Goal: Information Seeking & Learning: Learn about a topic

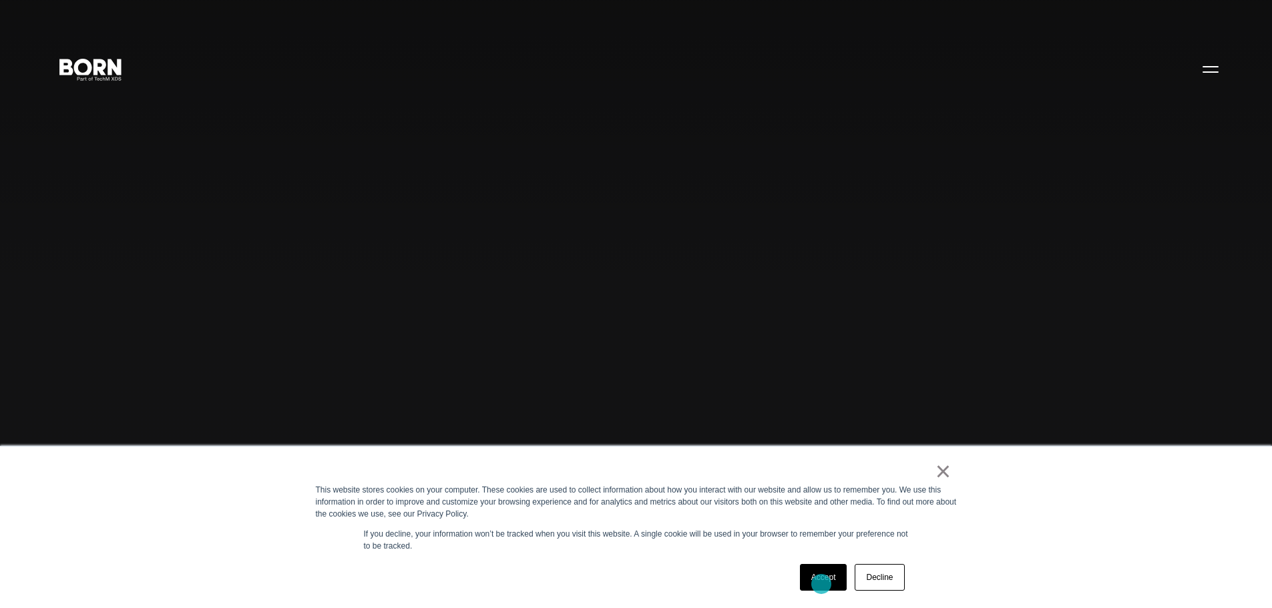
click at [821, 584] on link "Accept" at bounding box center [823, 577] width 47 height 27
click at [821, 584] on div "Combining creative, content, and commerce to drive change. Imagine, build, and …" at bounding box center [636, 304] width 1272 height 608
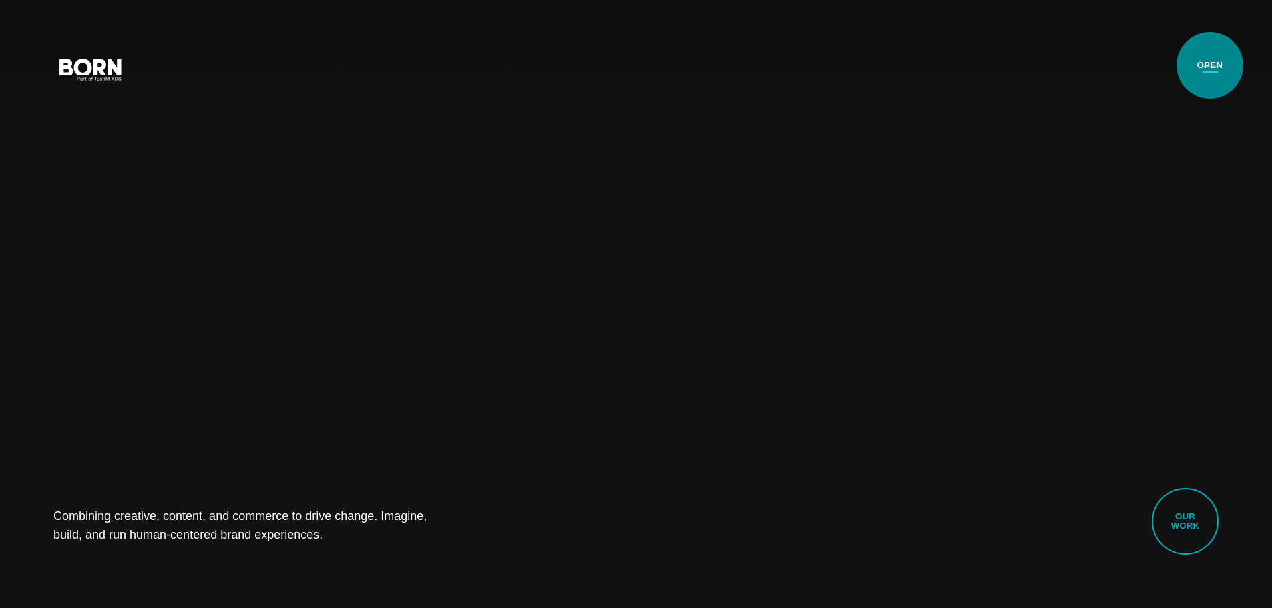
click at [1210, 65] on button "Primary Menu" at bounding box center [1211, 69] width 32 height 28
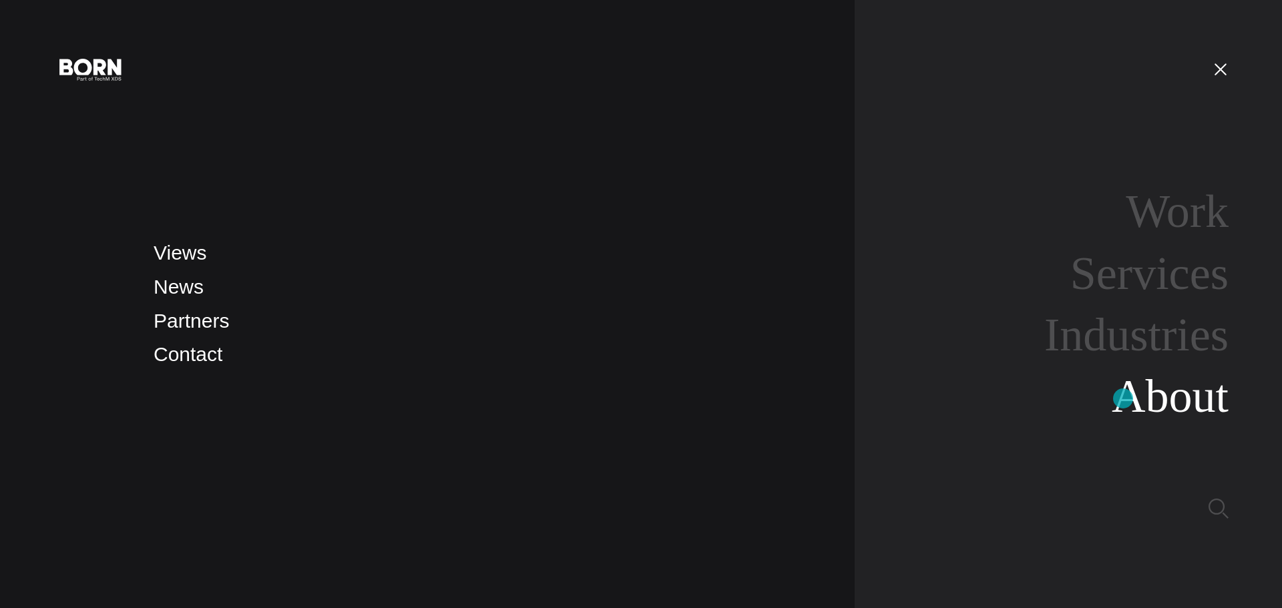
click at [1124, 399] on link "About" at bounding box center [1170, 396] width 117 height 51
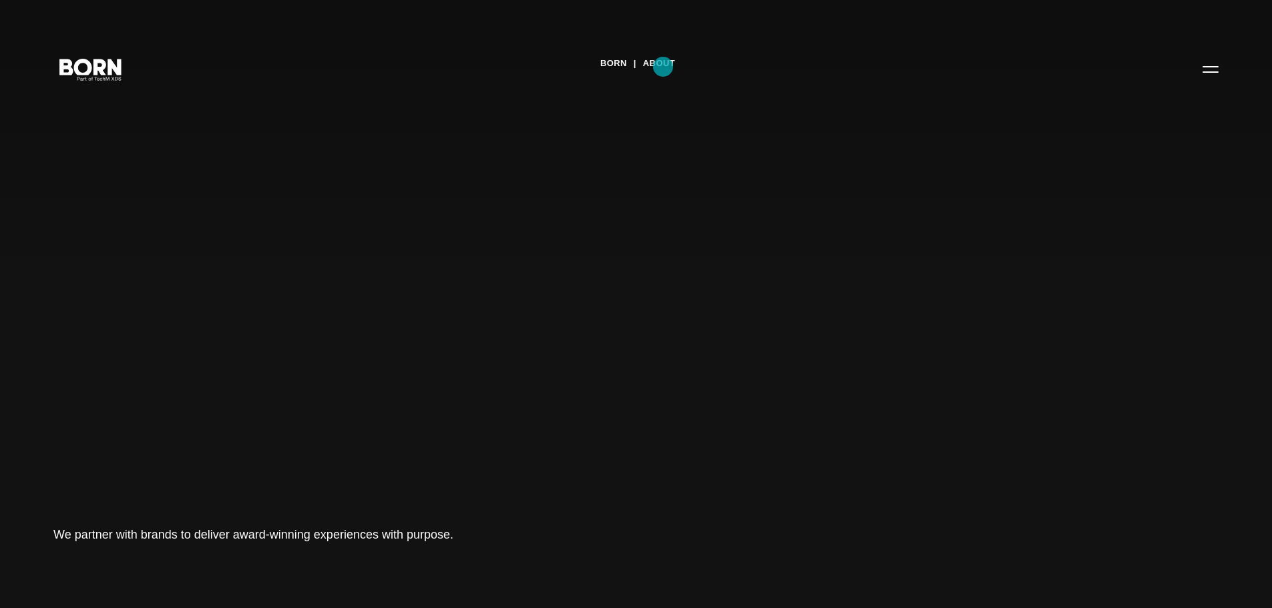
click at [663, 67] on link "About" at bounding box center [659, 63] width 32 height 20
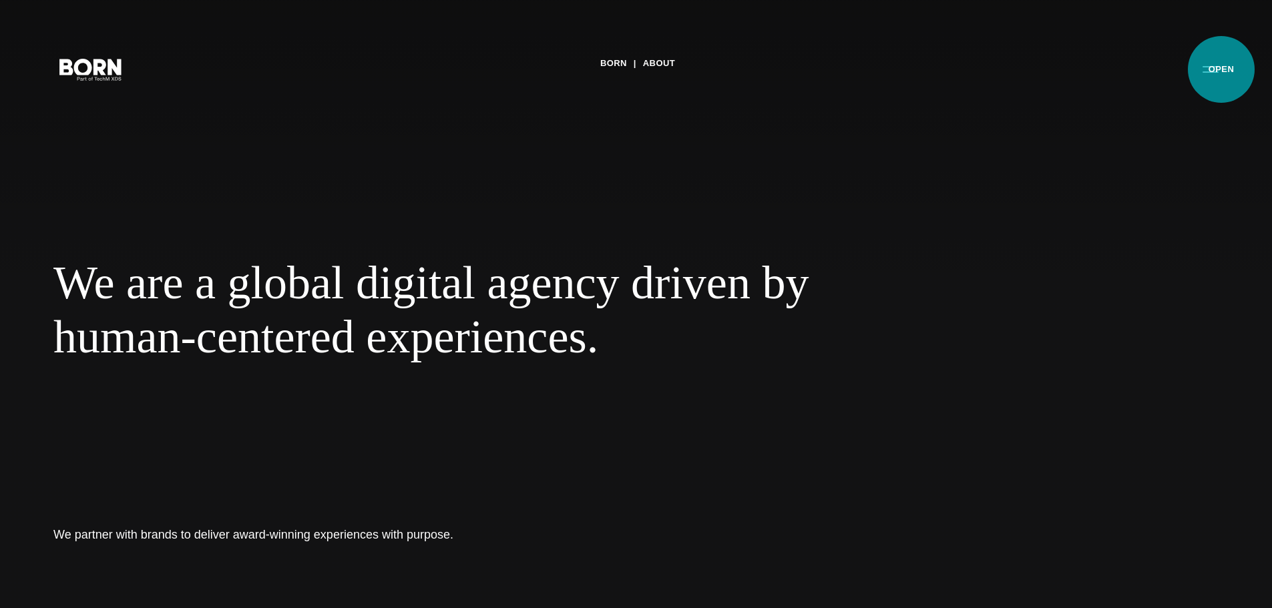
click at [1214, 69] on button "Primary Menu" at bounding box center [1211, 69] width 32 height 28
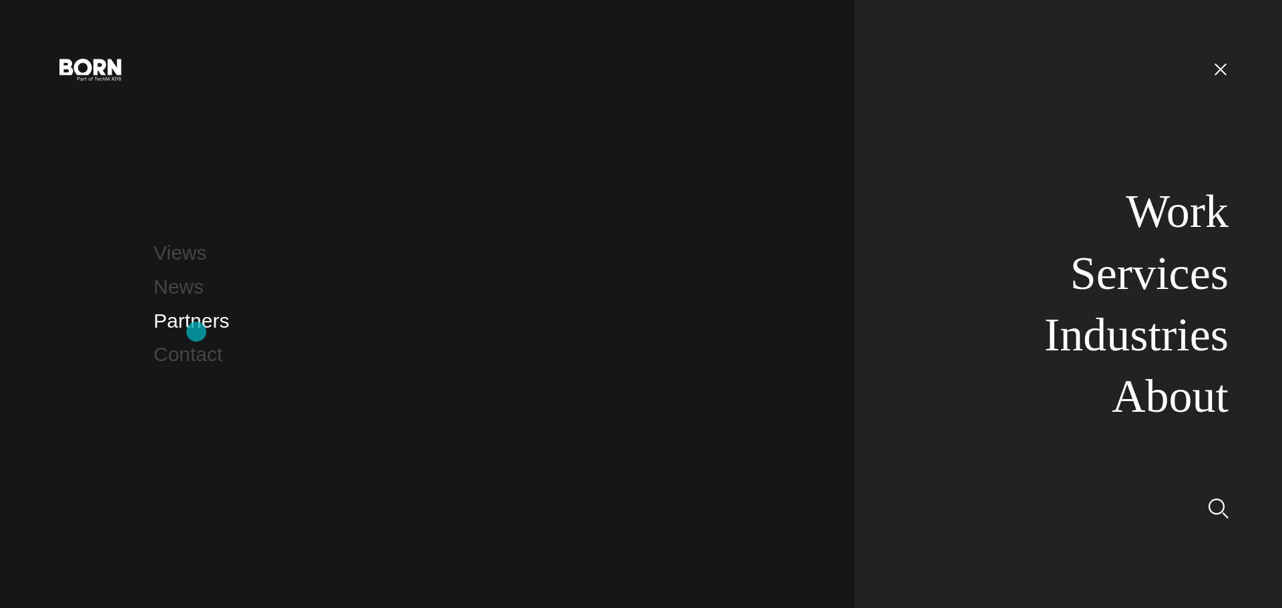
click at [196, 332] on link "Partners" at bounding box center [191, 321] width 75 height 22
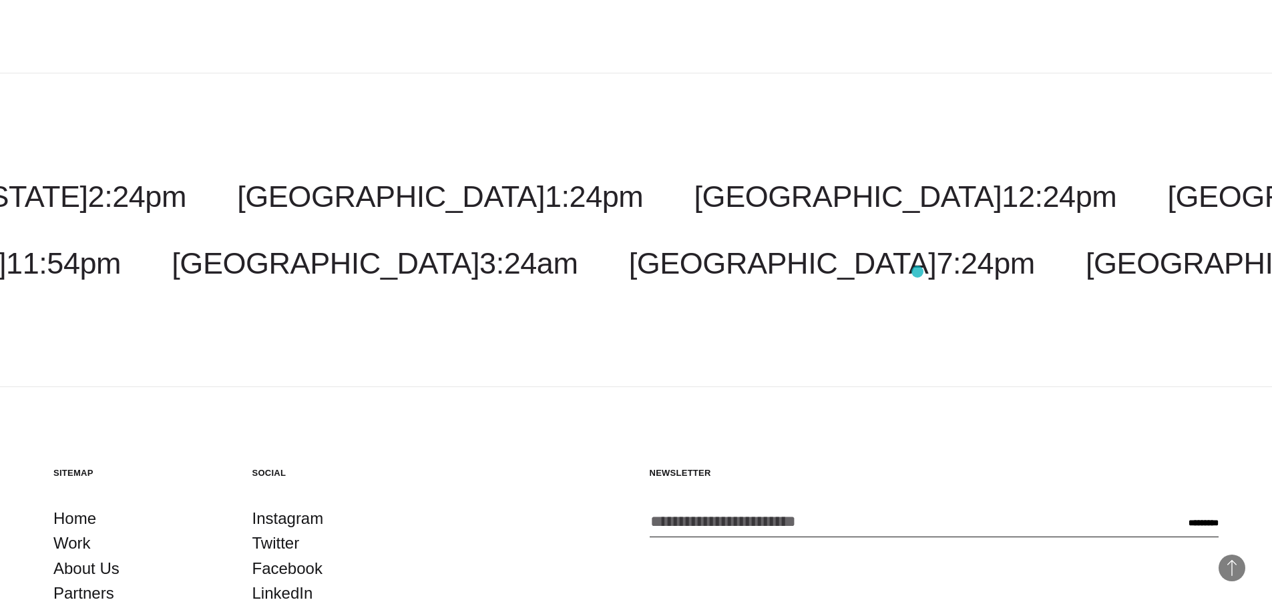
scroll to position [2399, 0]
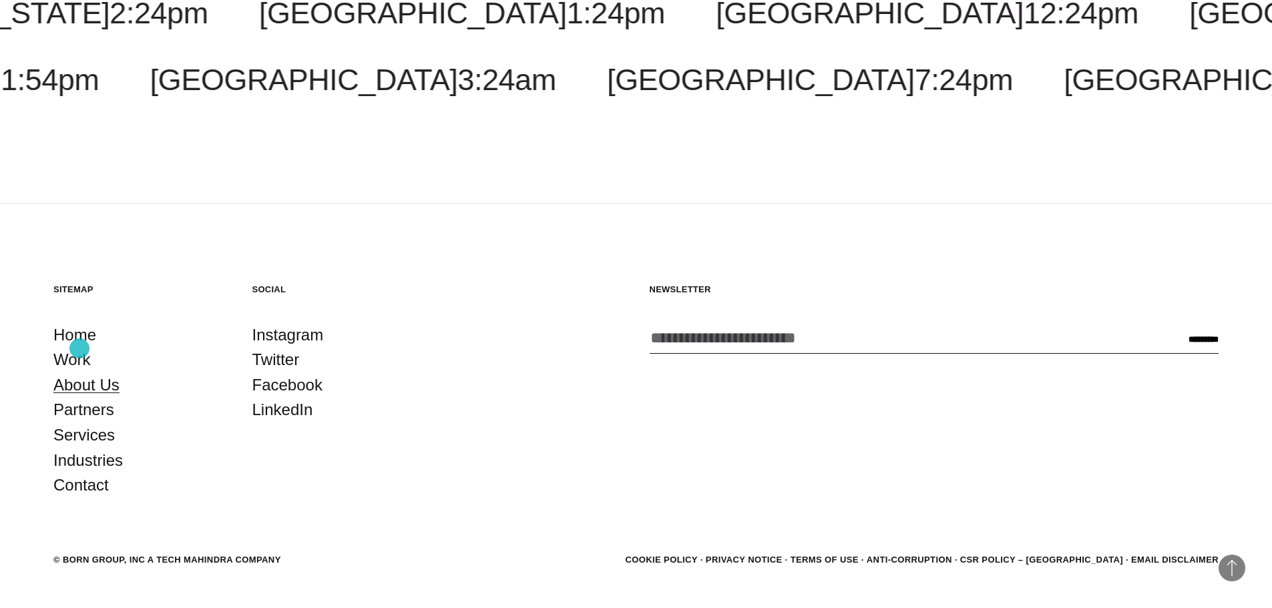
click at [79, 373] on link "About Us" at bounding box center [86, 385] width 66 height 25
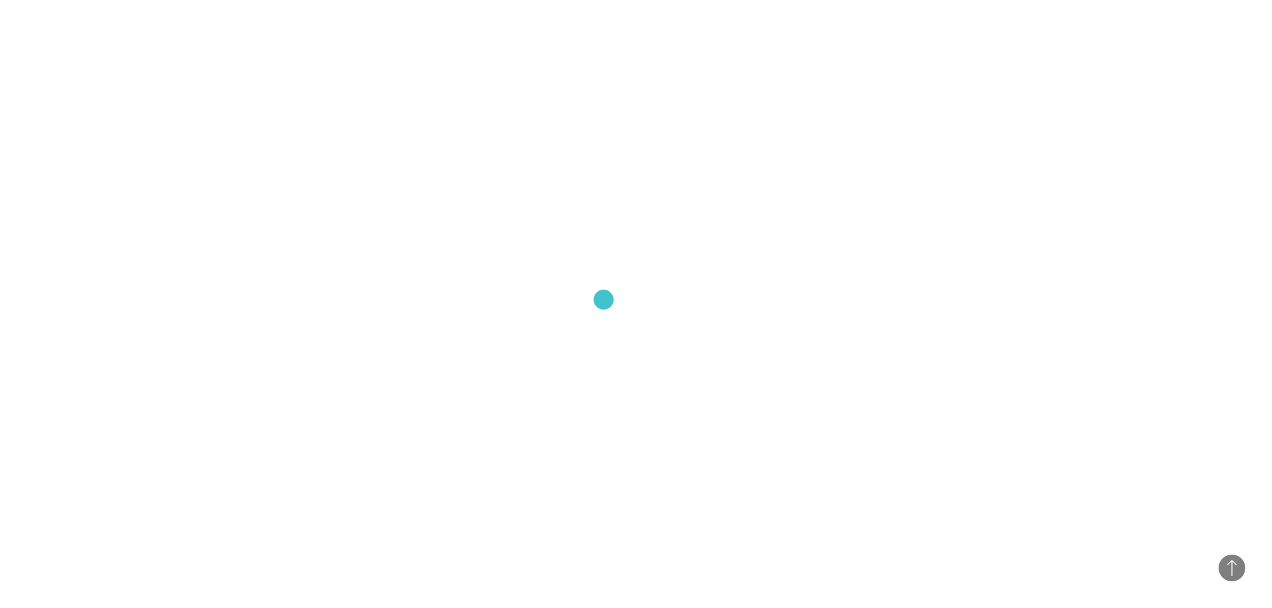
scroll to position [868, 0]
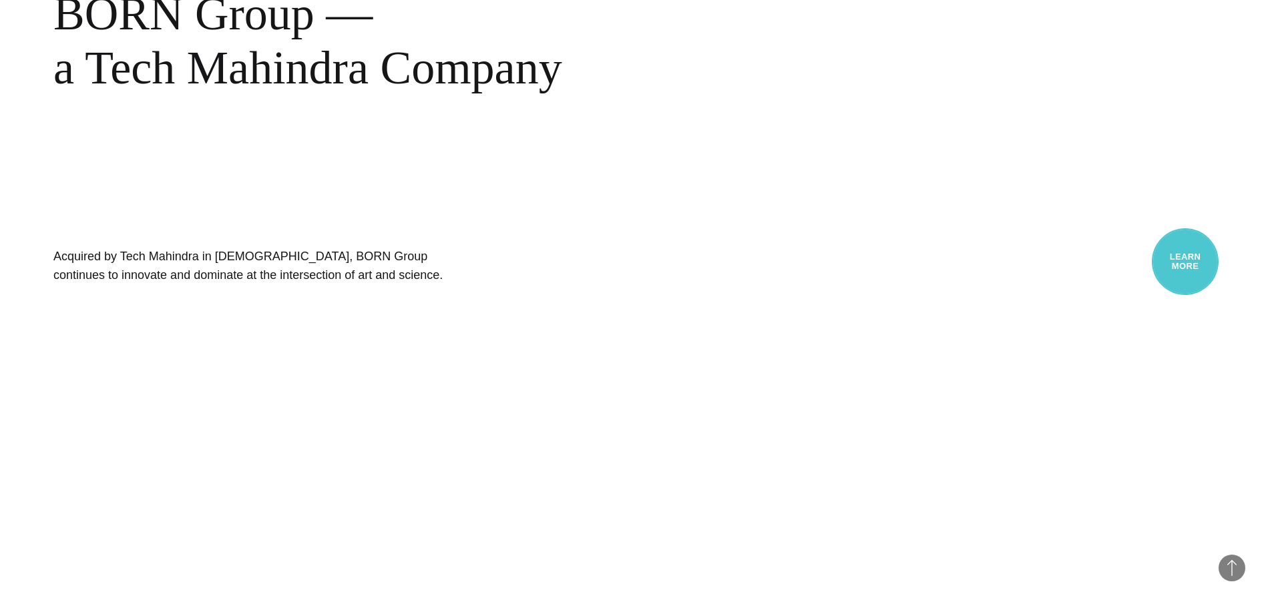
click at [1177, 267] on link "Learn More" at bounding box center [1185, 261] width 67 height 67
